Goal: Task Accomplishment & Management: Manage account settings

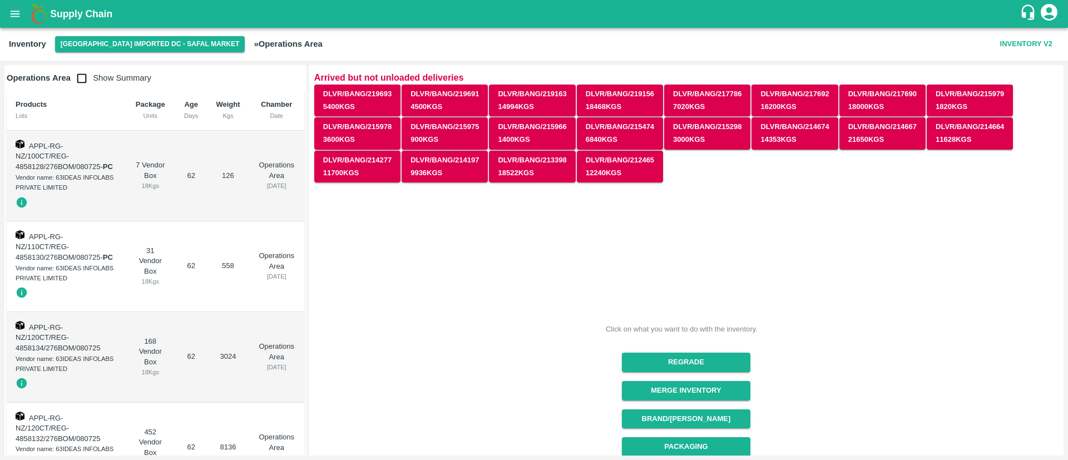
click at [165, 52] on div "Inventory [GEOGRAPHIC_DATA] Imported DC - Safal Market » Operations Area Invent…" at bounding box center [534, 44] width 1068 height 33
click at [167, 44] on button "[GEOGRAPHIC_DATA] Imported DC - Safal Market" at bounding box center [150, 44] width 190 height 16
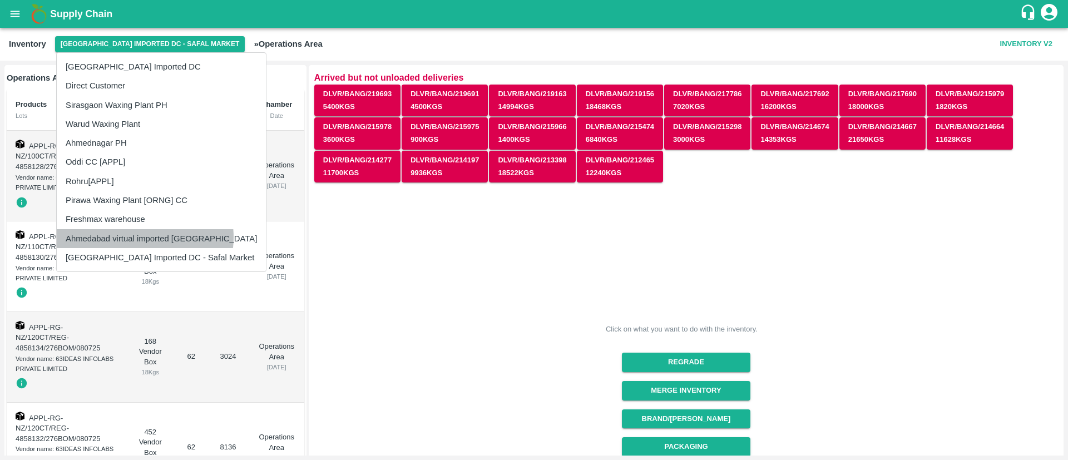
click at [145, 237] on li "Ahmedabad virtual imported [GEOGRAPHIC_DATA]" at bounding box center [161, 238] width 209 height 19
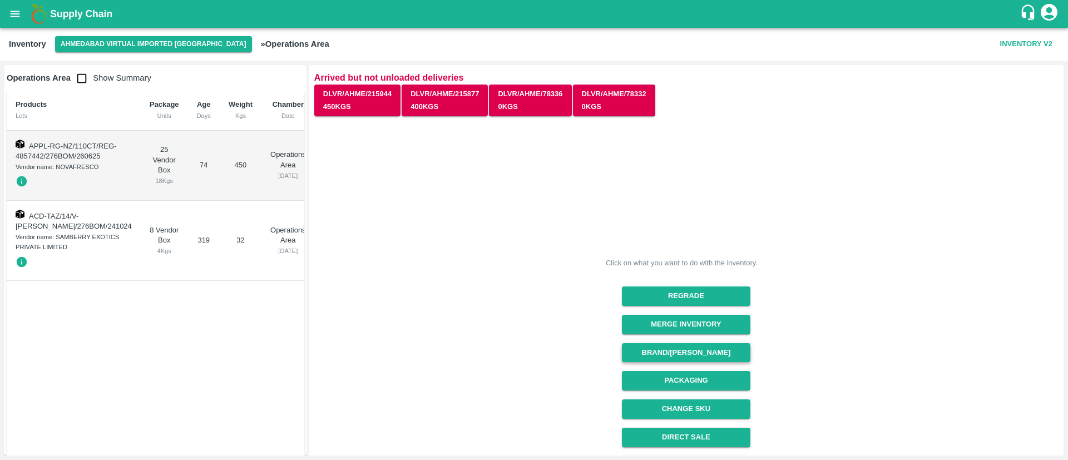
scroll to position [138, 0]
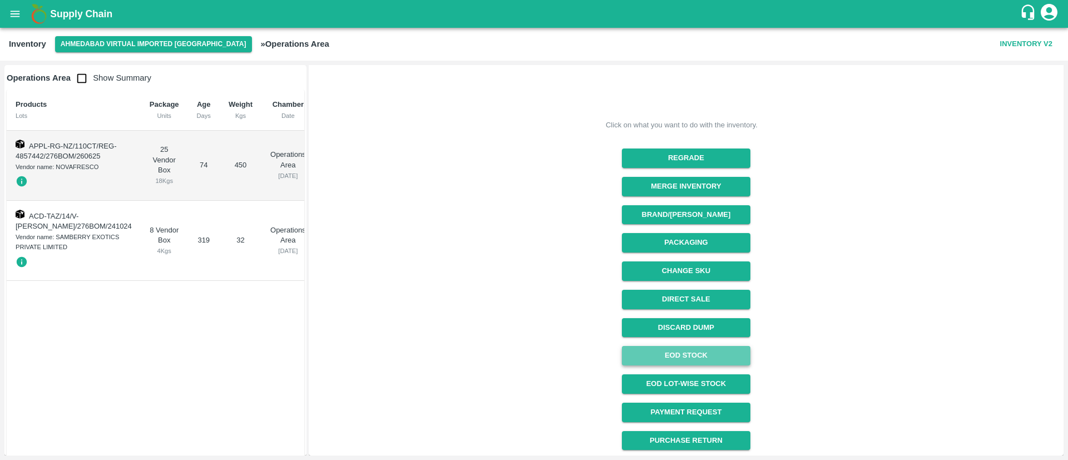
click at [701, 353] on link "EOD Stock" at bounding box center [686, 355] width 128 height 19
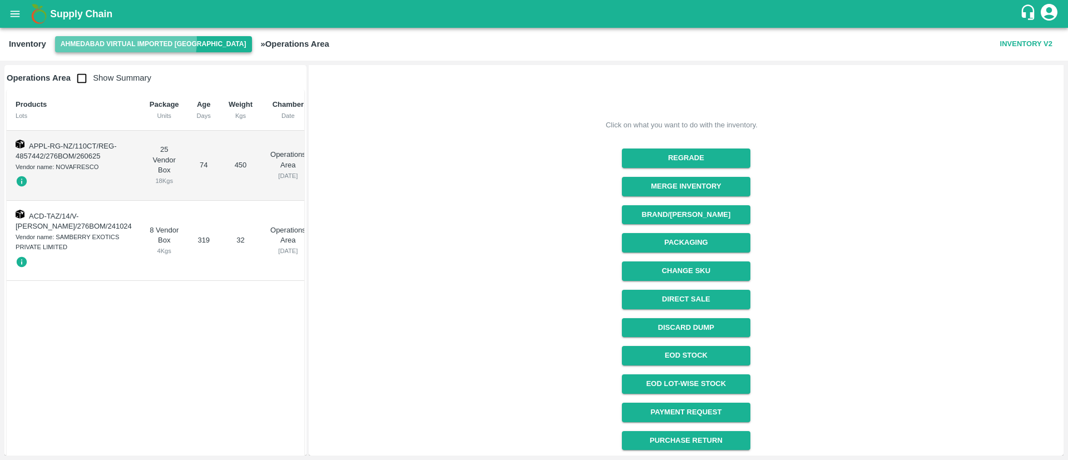
click at [125, 41] on button "Ahmedabad virtual imported [GEOGRAPHIC_DATA]" at bounding box center [153, 44] width 197 height 16
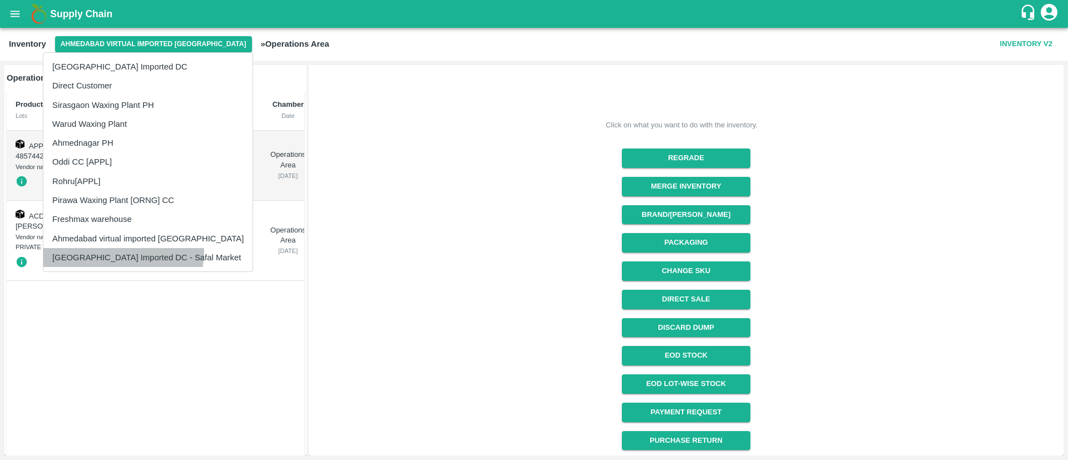
click at [106, 251] on li "[GEOGRAPHIC_DATA] Imported DC - Safal Market" at bounding box center [147, 257] width 209 height 19
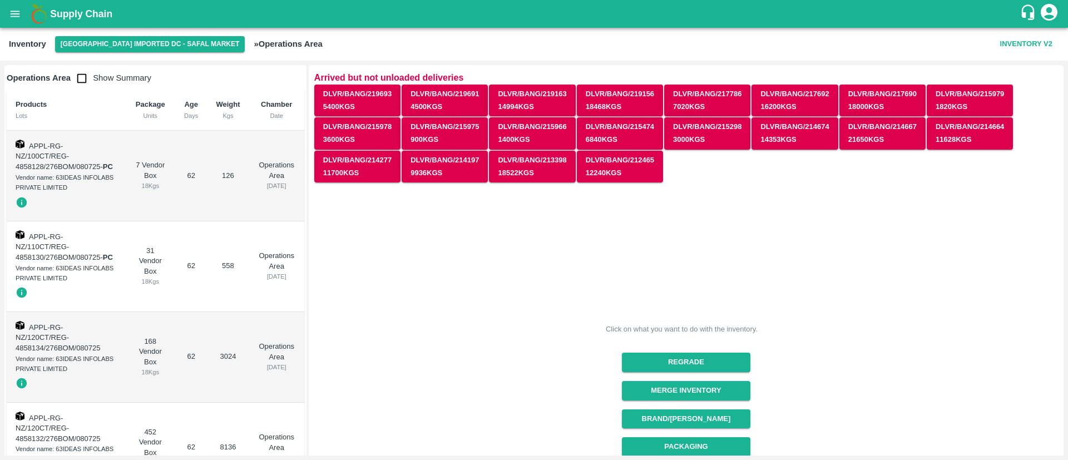
click at [531, 105] on button "DLVR/BANG/219163 14994 Kgs" at bounding box center [532, 101] width 86 height 32
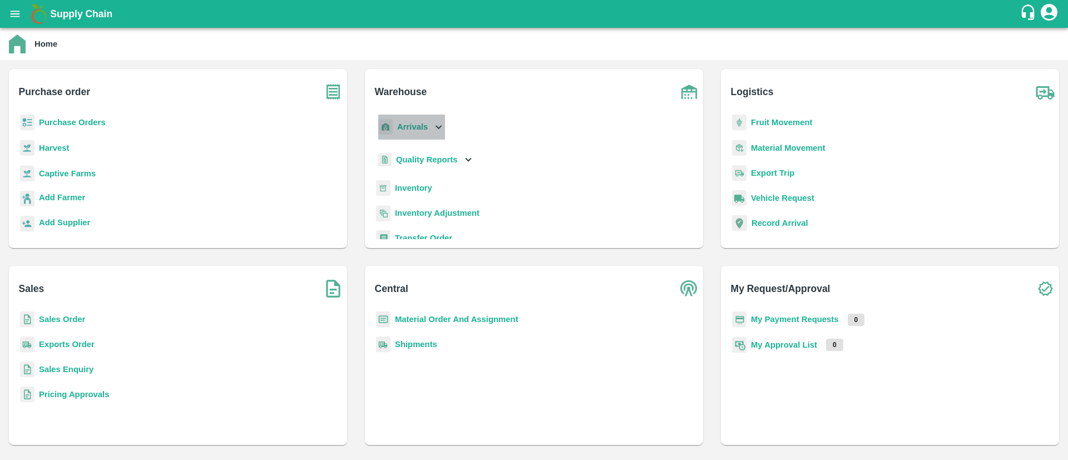
click at [424, 132] on p "Arrivals" at bounding box center [412, 127] width 31 height 12
click at [428, 174] on span "DC Arrivals" at bounding box center [426, 178] width 41 height 12
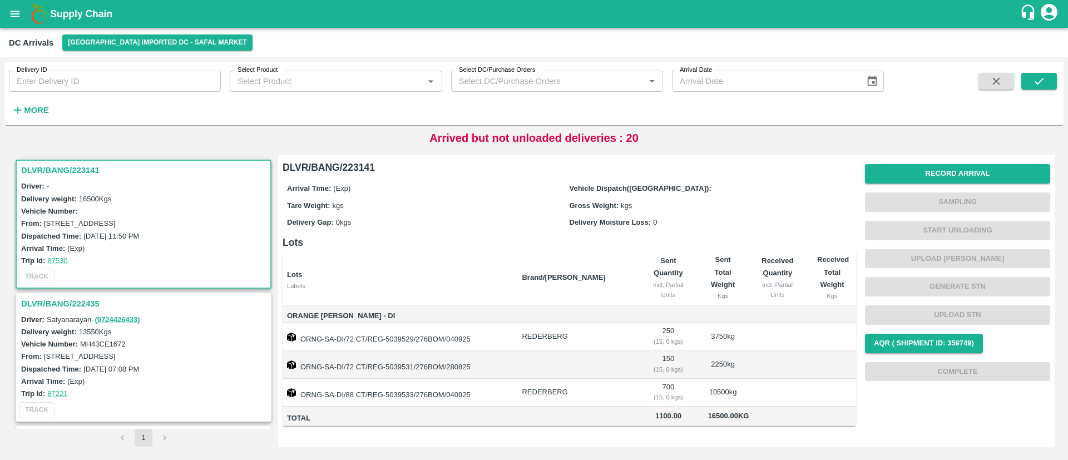
click at [85, 298] on h3 "DLVR/BANG/222435" at bounding box center [145, 303] width 248 height 14
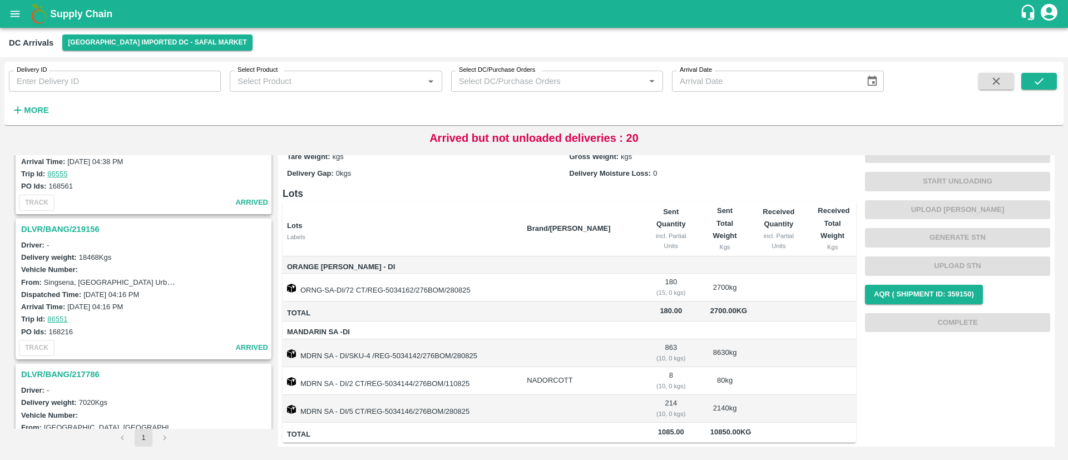
scroll to position [644, 0]
click at [81, 226] on h3 "DLVR/BANG/219156" at bounding box center [145, 228] width 248 height 14
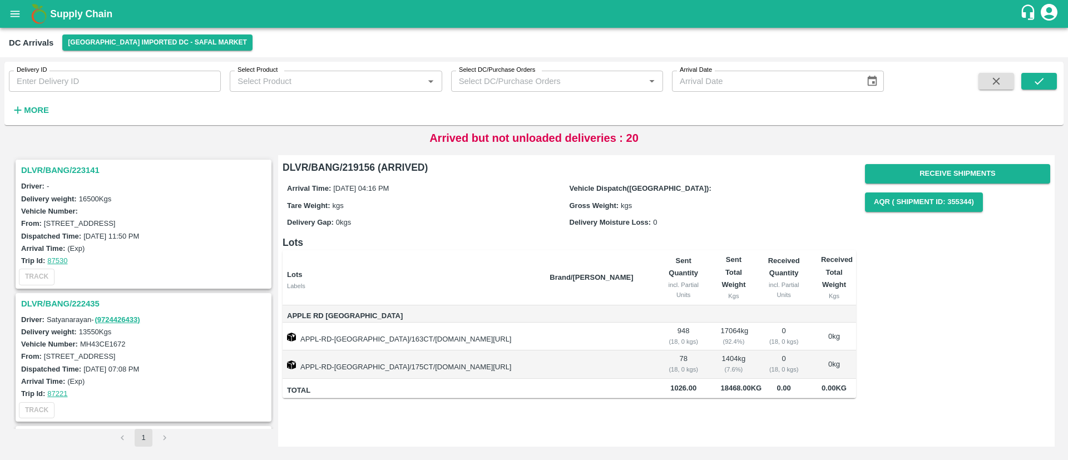
click at [66, 167] on h3 "DLVR/BANG/223141" at bounding box center [145, 170] width 248 height 14
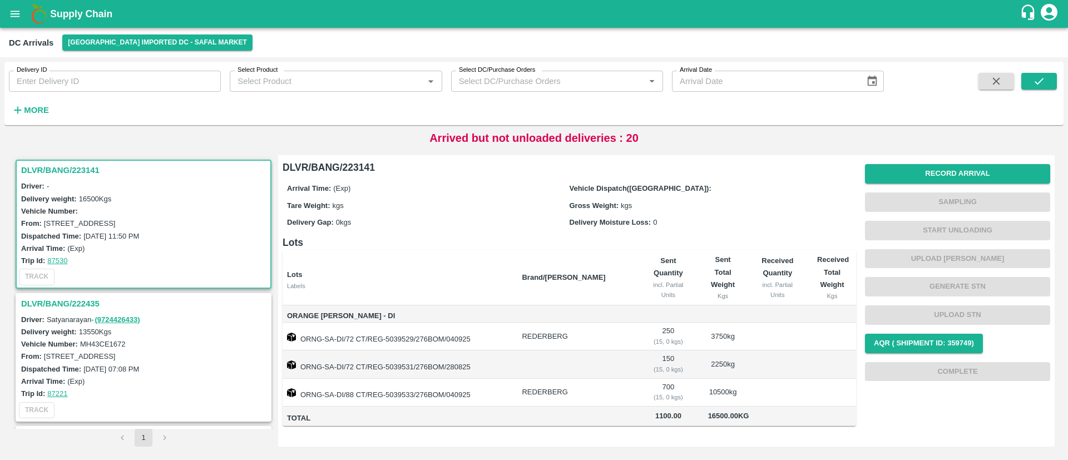
click at [72, 169] on h3 "DLVR/BANG/223141" at bounding box center [145, 170] width 248 height 14
click at [18, 18] on icon "open drawer" at bounding box center [15, 14] width 12 height 12
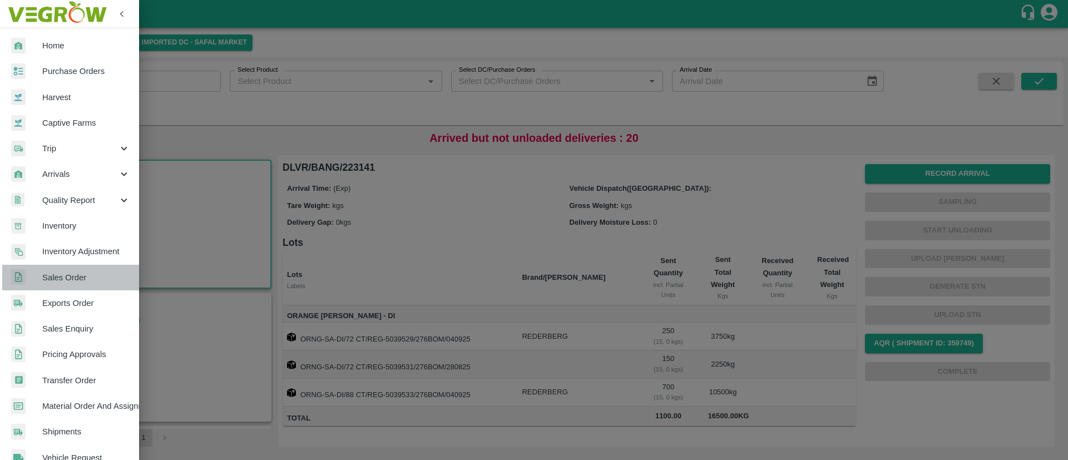
click at [80, 275] on span "Sales Order" at bounding box center [86, 277] width 88 height 12
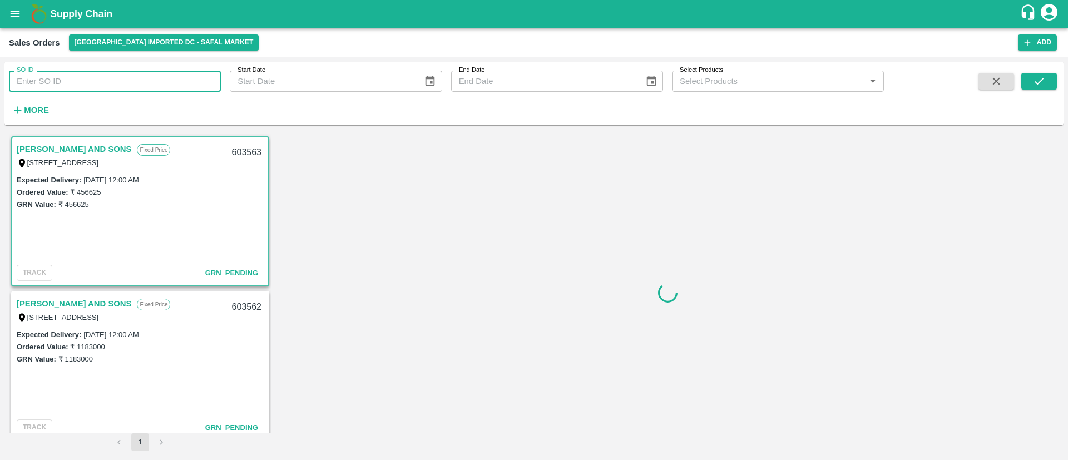
click at [125, 86] on input "SO ID" at bounding box center [115, 81] width 212 height 21
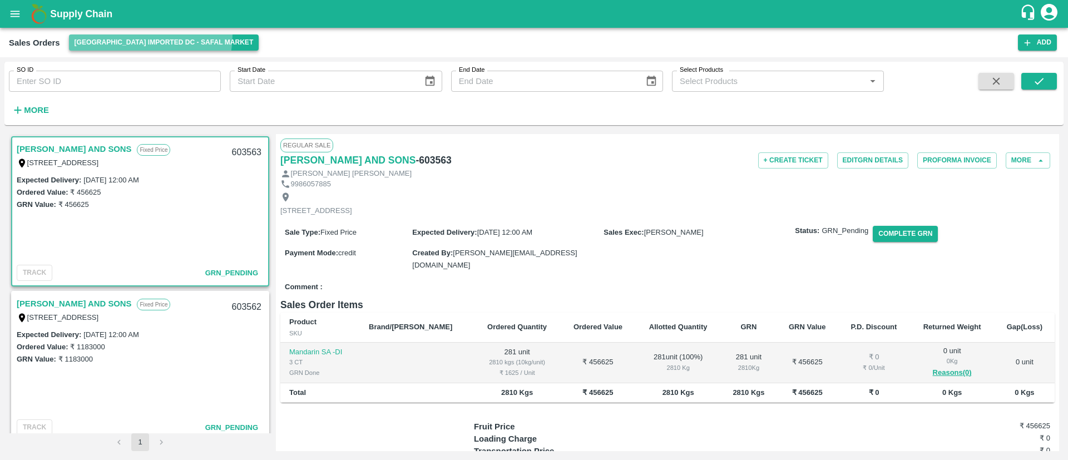
click at [126, 34] on button "[GEOGRAPHIC_DATA] Imported DC - Safal Market" at bounding box center [164, 42] width 190 height 16
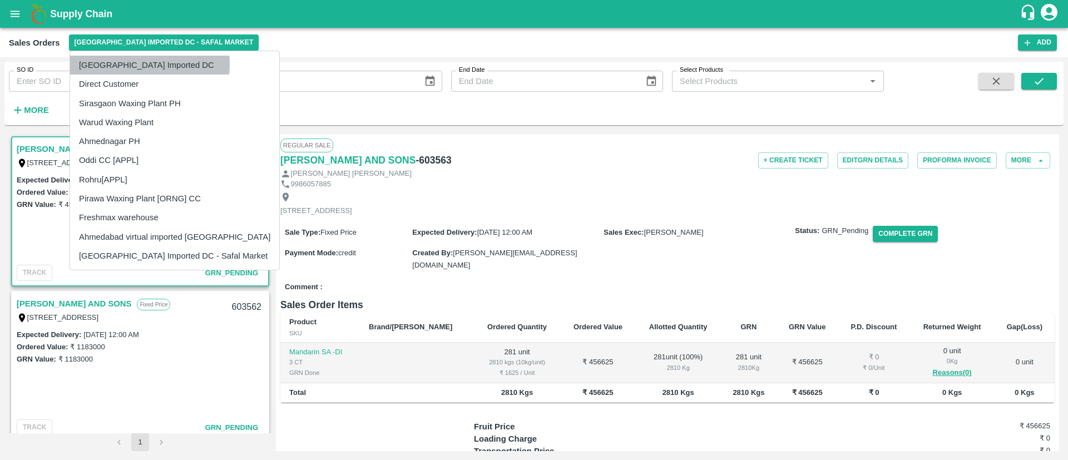
click at [135, 64] on li "[GEOGRAPHIC_DATA] Imported DC" at bounding box center [174, 65] width 209 height 19
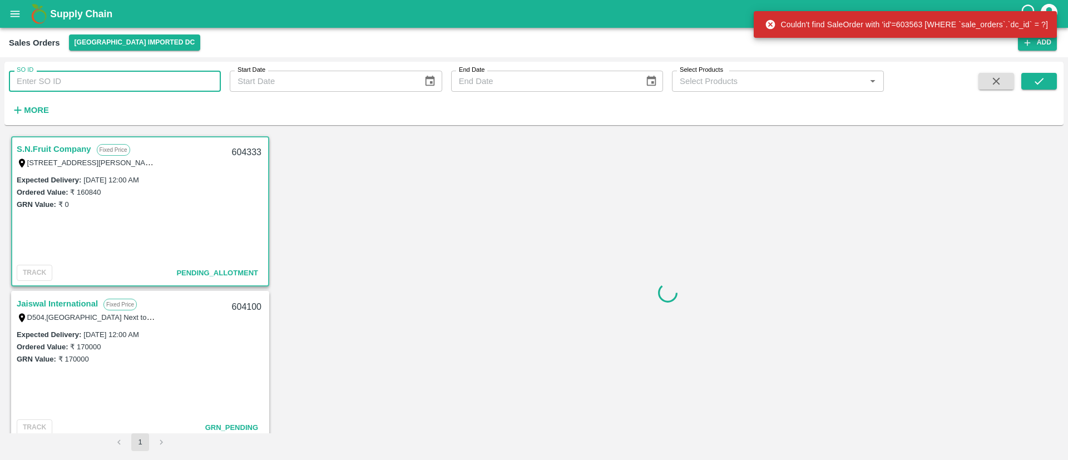
click at [162, 78] on input "SO ID" at bounding box center [115, 81] width 212 height 21
paste input "604333"
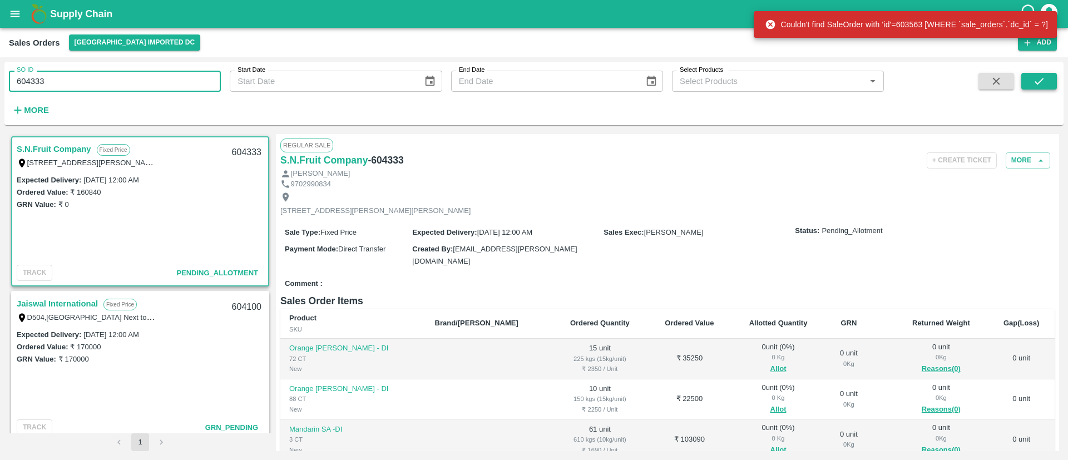
type input "604333"
click at [1043, 81] on icon "submit" at bounding box center [1039, 81] width 12 height 12
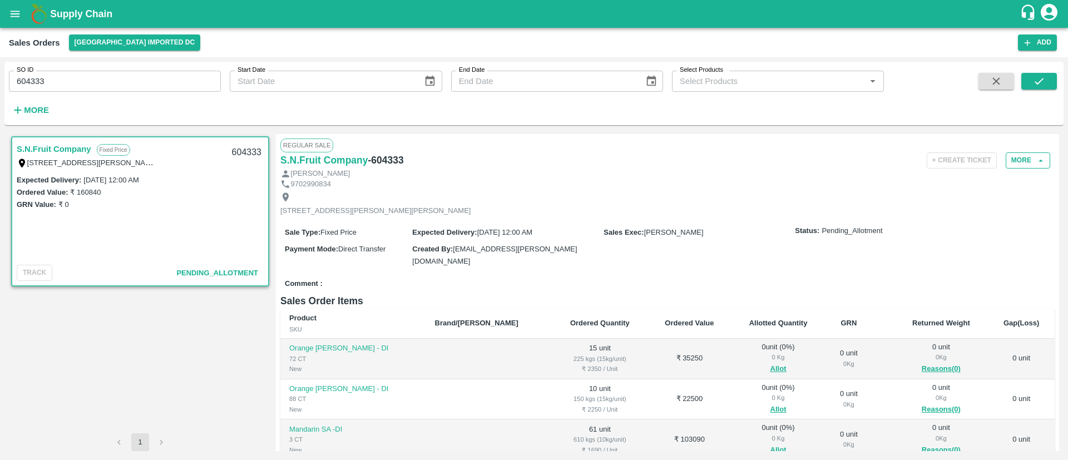
click at [1022, 159] on button "More" at bounding box center [1028, 160] width 44 height 16
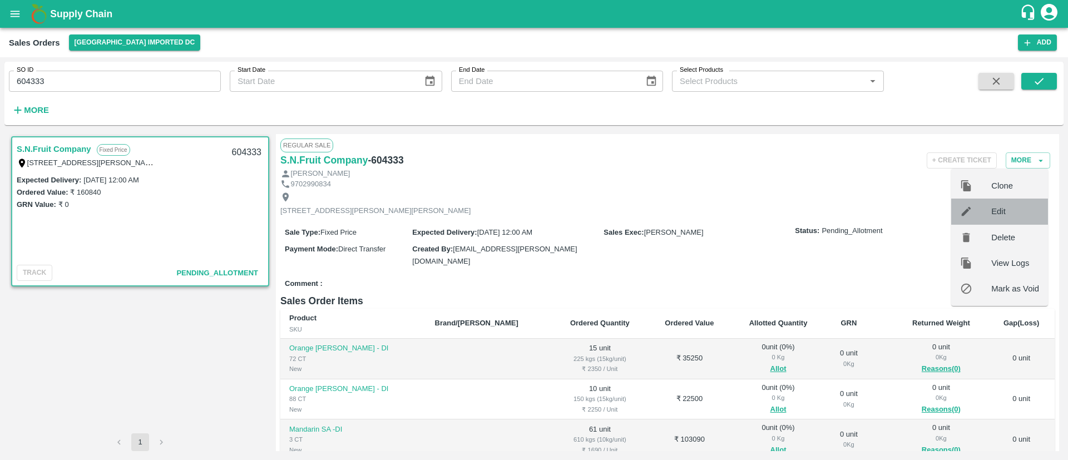
click at [1002, 209] on span "Edit" at bounding box center [1015, 211] width 48 height 12
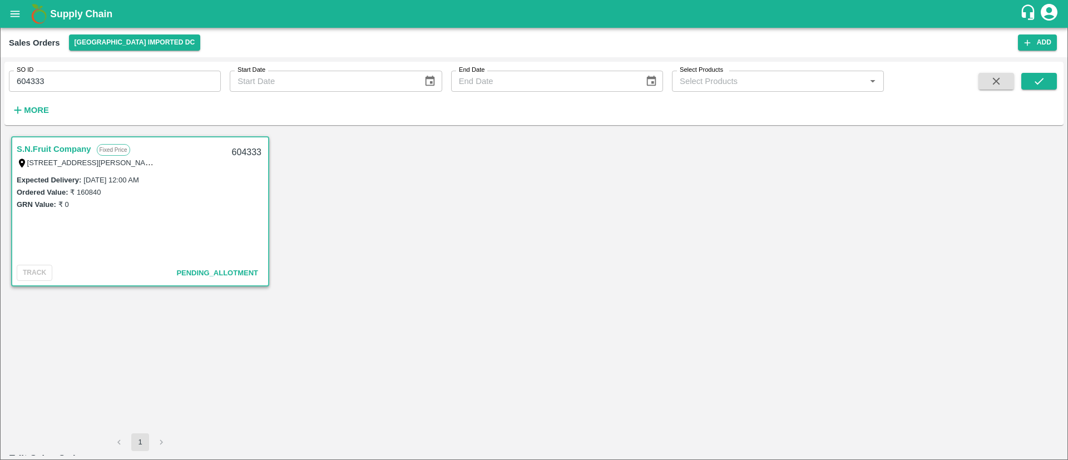
type input "0"
type input "NA"
drag, startPoint x: 657, startPoint y: 293, endPoint x: 679, endPoint y: 308, distance: 26.5
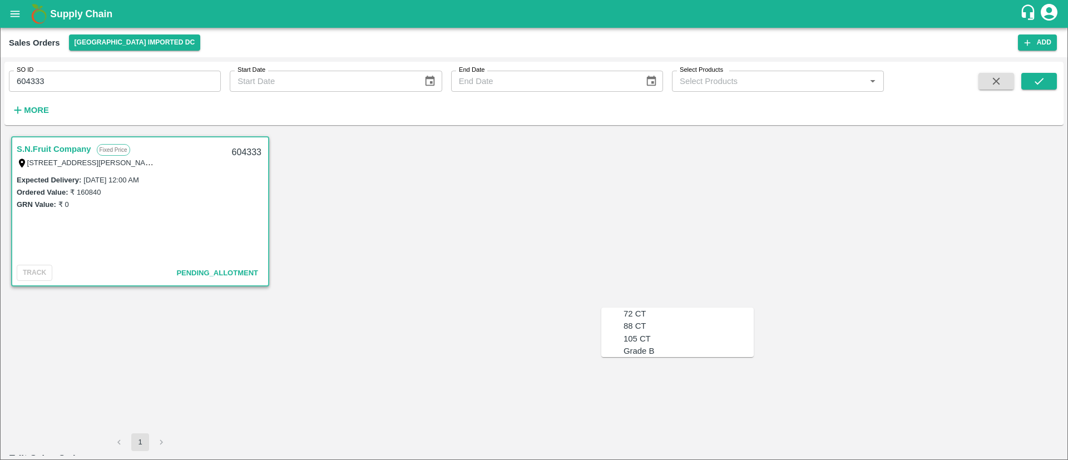
click at [657, 308] on div "72 CT" at bounding box center [688, 314] width 130 height 12
type input "72 CT"
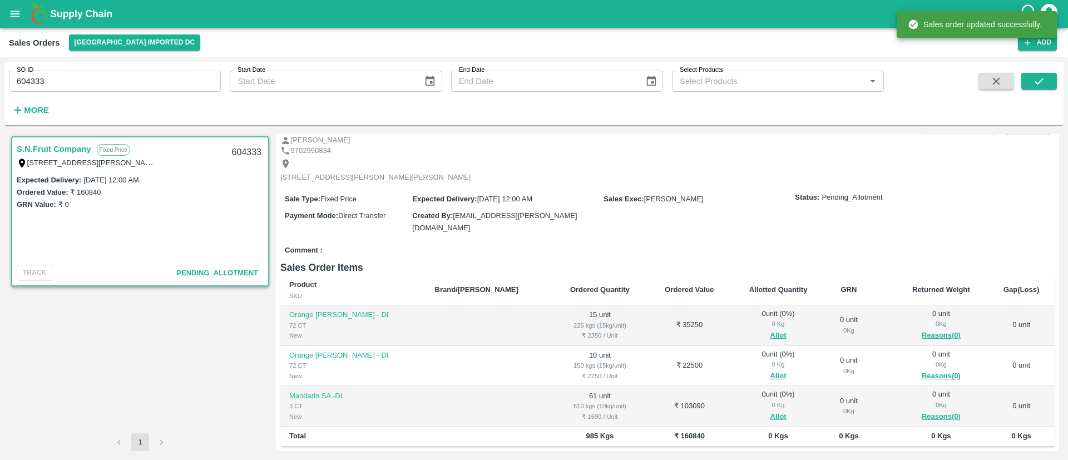
scroll to position [34, 0]
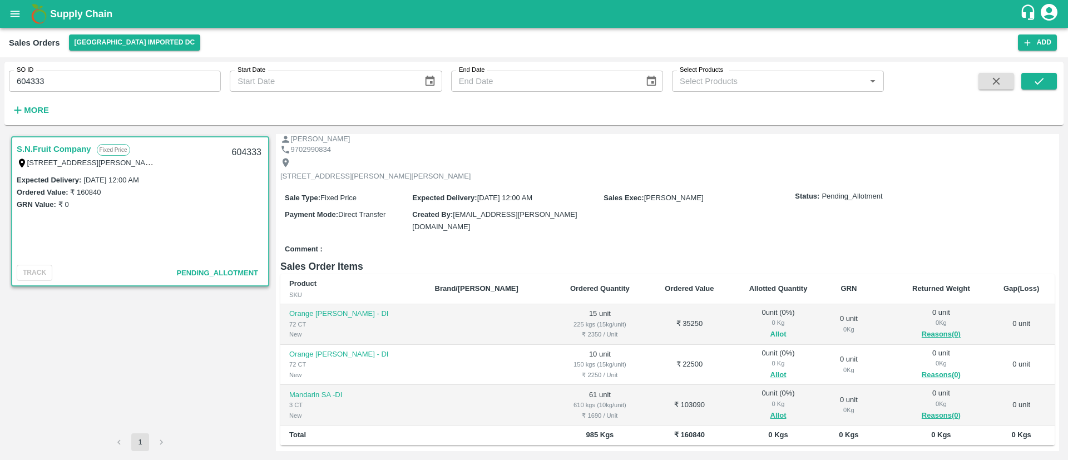
click at [770, 329] on button "Allot" at bounding box center [778, 334] width 16 height 13
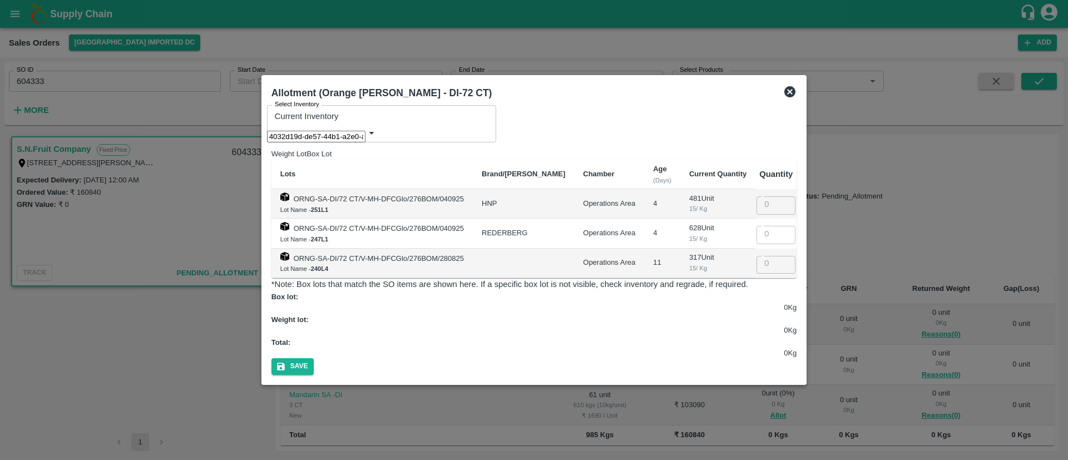
click at [777, 263] on input "number" at bounding box center [783, 262] width 55 height 21
type input "15"
click at [314, 358] on button "Save" at bounding box center [292, 366] width 42 height 16
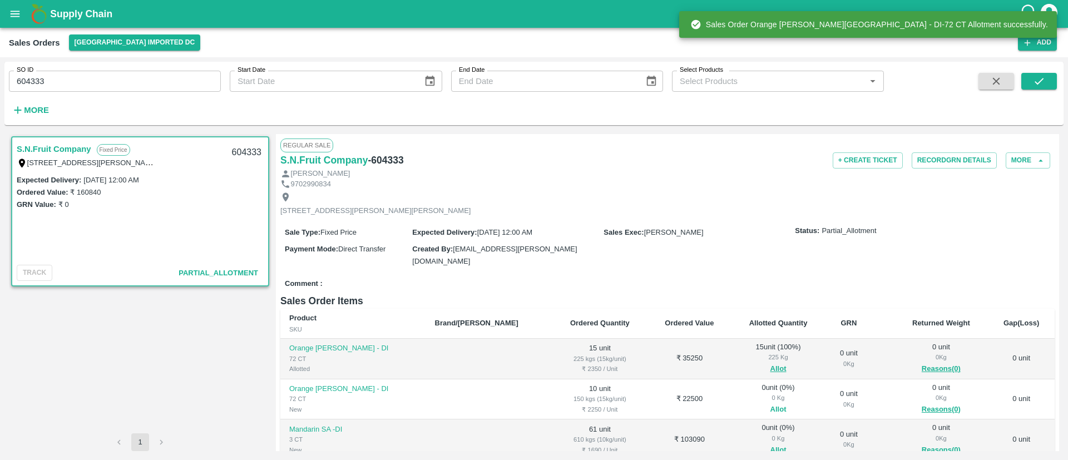
click at [770, 404] on button "Allot" at bounding box center [778, 409] width 16 height 13
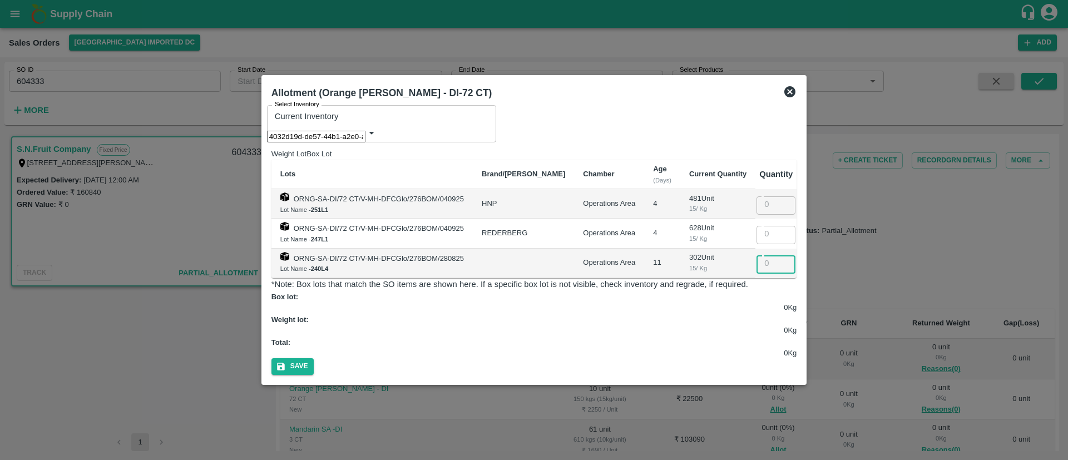
click at [776, 267] on input "number" at bounding box center [783, 262] width 55 height 21
type input "10"
click at [314, 358] on button "Save" at bounding box center [292, 366] width 42 height 16
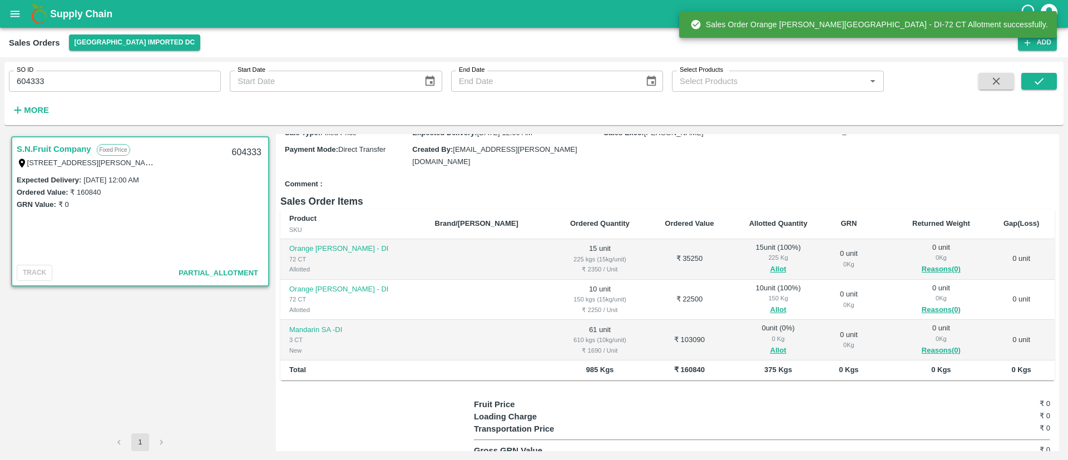
scroll to position [103, 0]
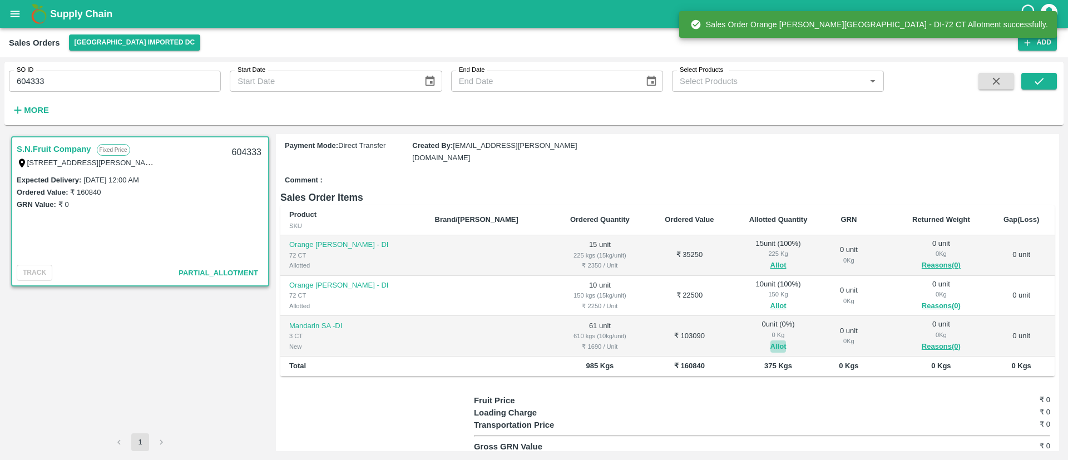
click at [770, 345] on button "Allot" at bounding box center [778, 346] width 16 height 13
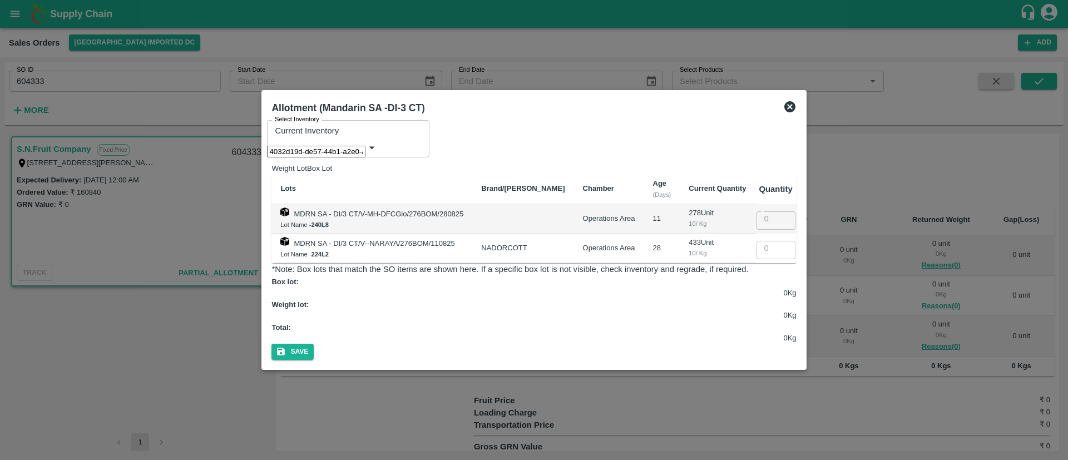
click at [778, 248] on input "number" at bounding box center [783, 247] width 55 height 21
click at [783, 249] on input "number" at bounding box center [783, 247] width 55 height 21
click at [776, 250] on input "0" at bounding box center [783, 247] width 55 height 21
click at [782, 248] on input "0" at bounding box center [783, 247] width 55 height 21
click at [781, 246] on input "061" at bounding box center [783, 247] width 55 height 21
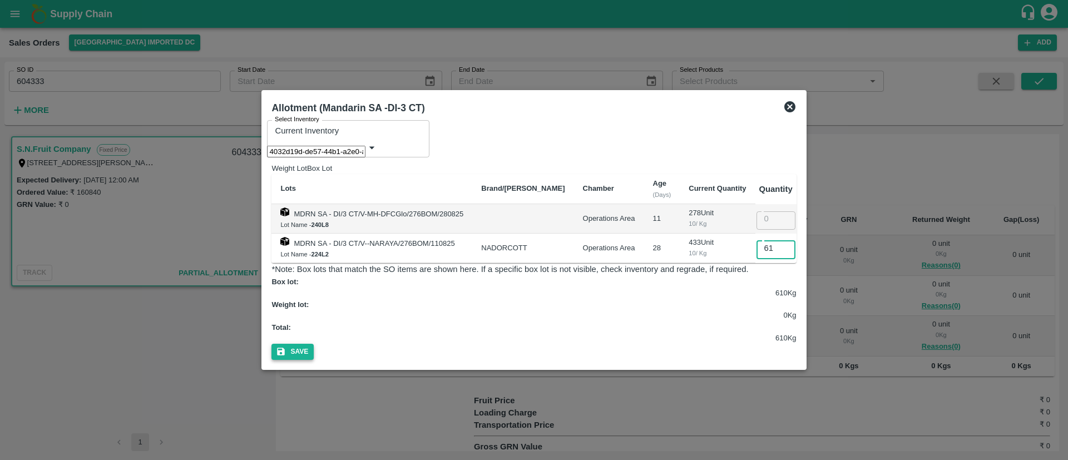
type input "61"
click at [314, 344] on button "Save" at bounding box center [292, 352] width 42 height 16
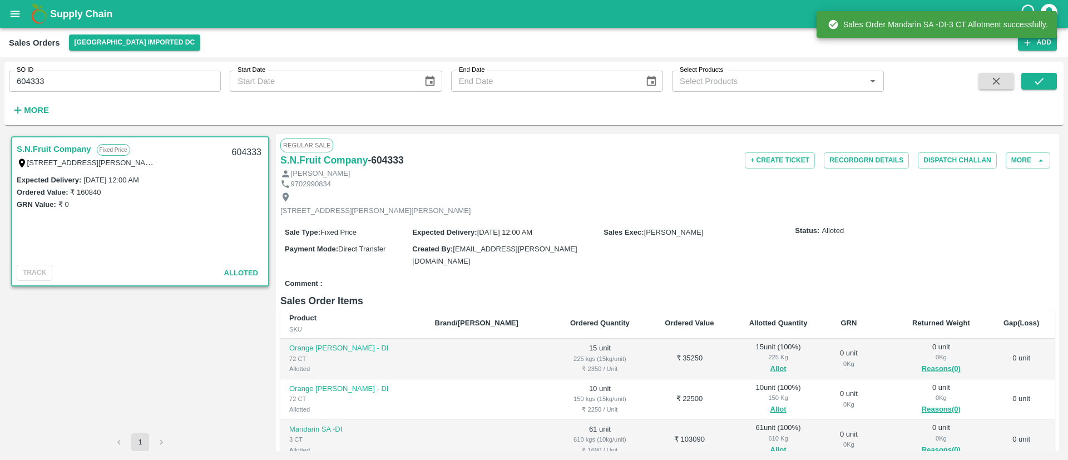
click at [397, 153] on h6 "- 604333" at bounding box center [386, 160] width 36 height 16
click at [395, 153] on h6 "- 604333" at bounding box center [386, 160] width 36 height 16
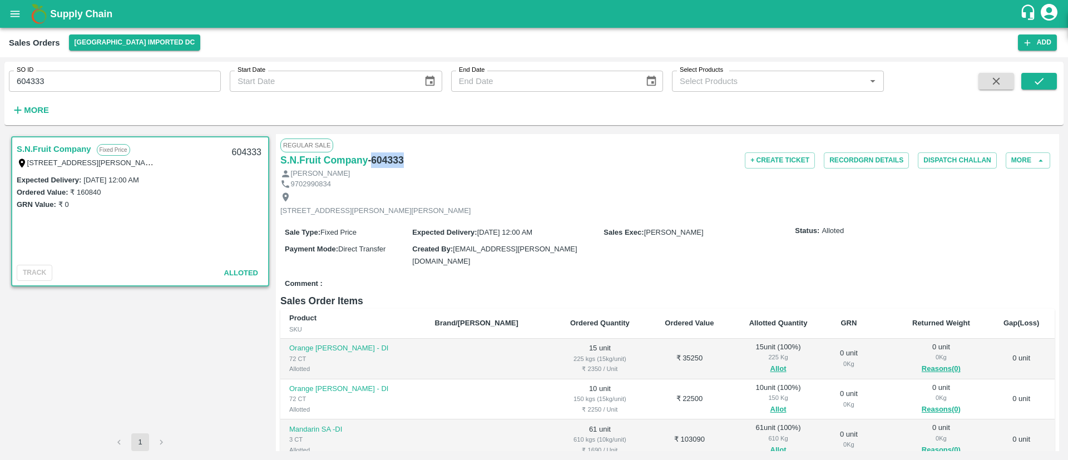
copy h6 "604333"
